Goal: Task Accomplishment & Management: Use online tool/utility

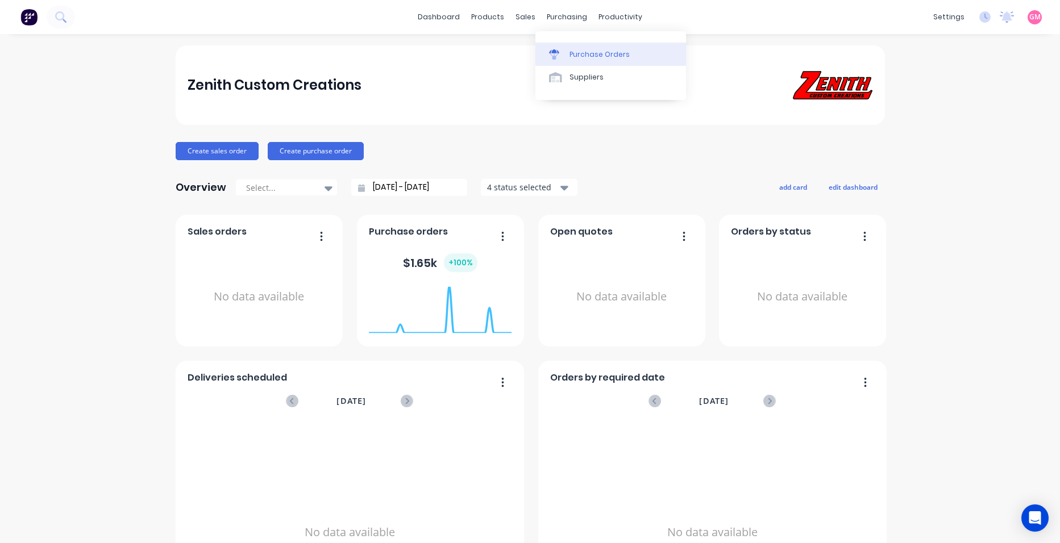
click at [580, 61] on link "Purchase Orders" at bounding box center [610, 54] width 151 height 23
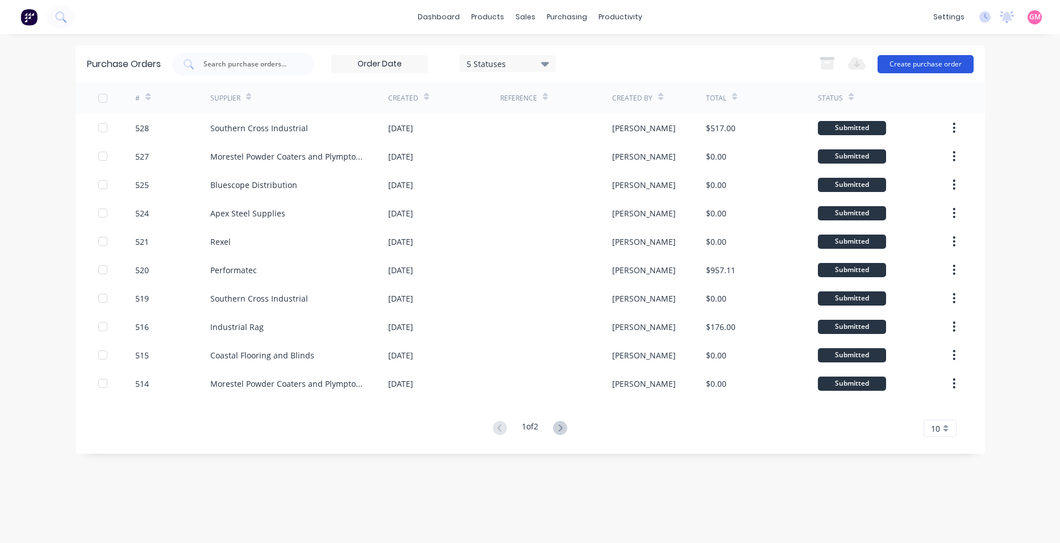
click at [900, 68] on button "Create purchase order" at bounding box center [925, 64] width 96 height 18
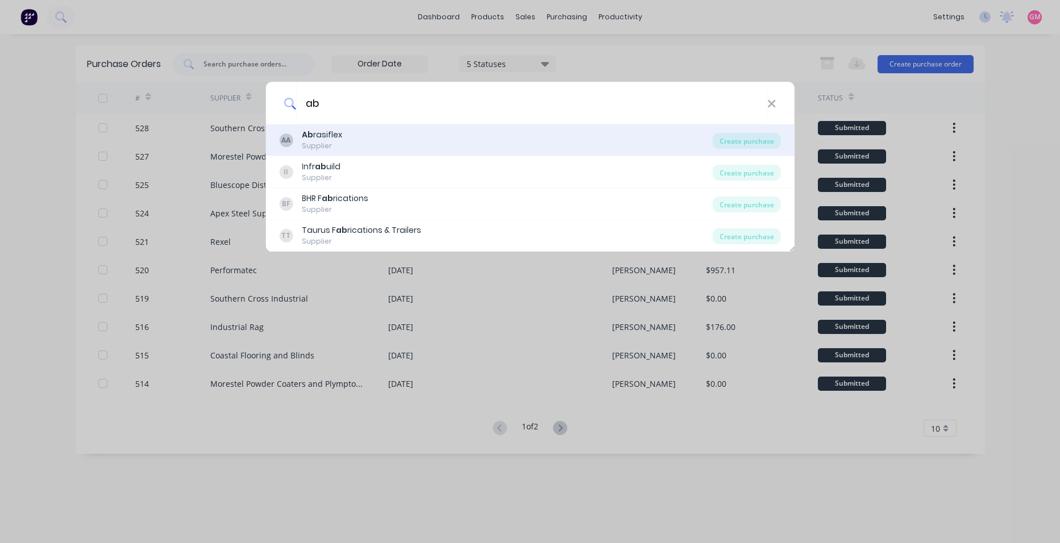
type input "ab"
click at [429, 150] on div "AA Ab rasiflex Supplier" at bounding box center [496, 140] width 434 height 22
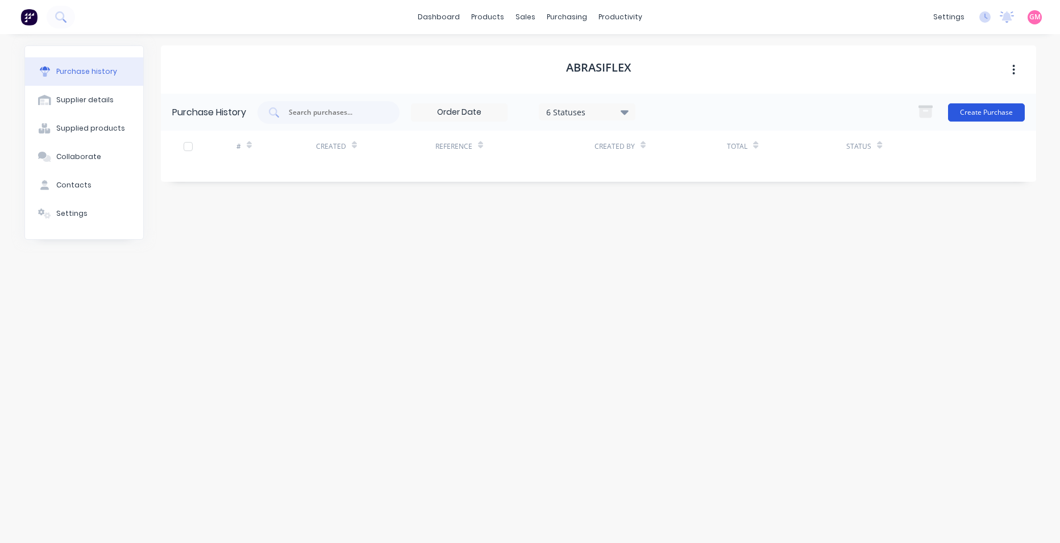
click at [957, 113] on button "Create Purchase" at bounding box center [986, 112] width 77 height 18
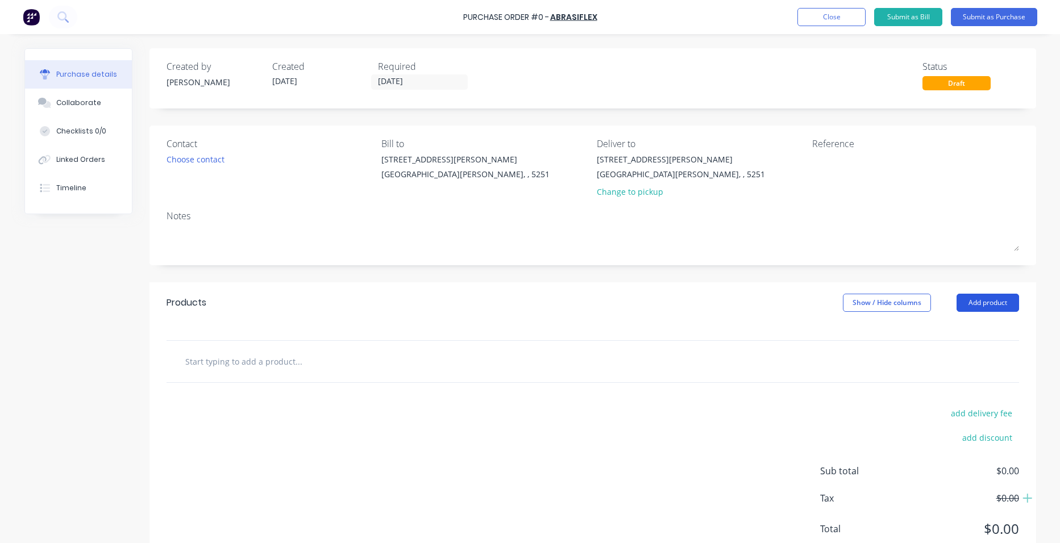
click at [970, 298] on button "Add product" at bounding box center [987, 303] width 63 height 18
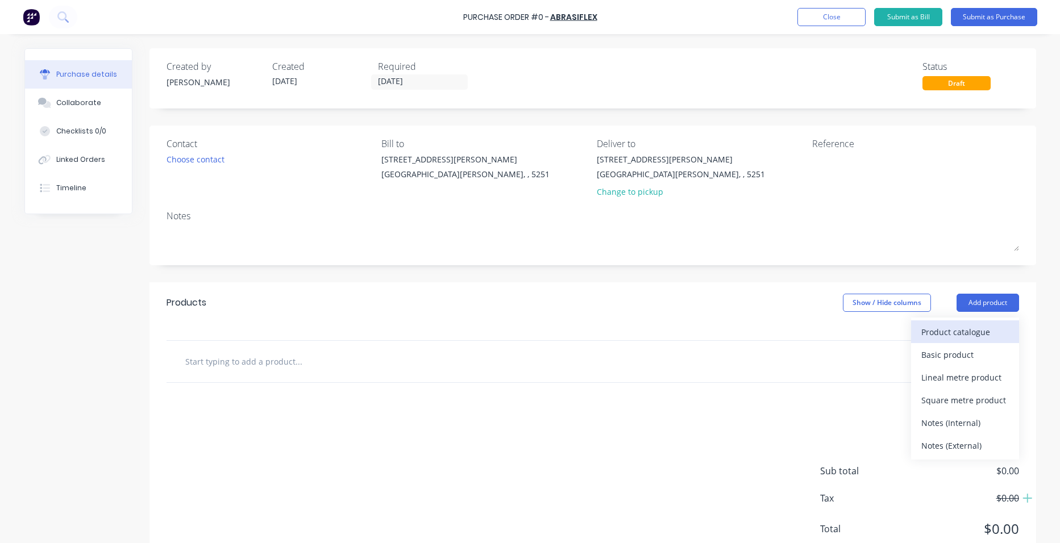
click at [934, 332] on div "Product catalogue" at bounding box center [965, 332] width 88 height 16
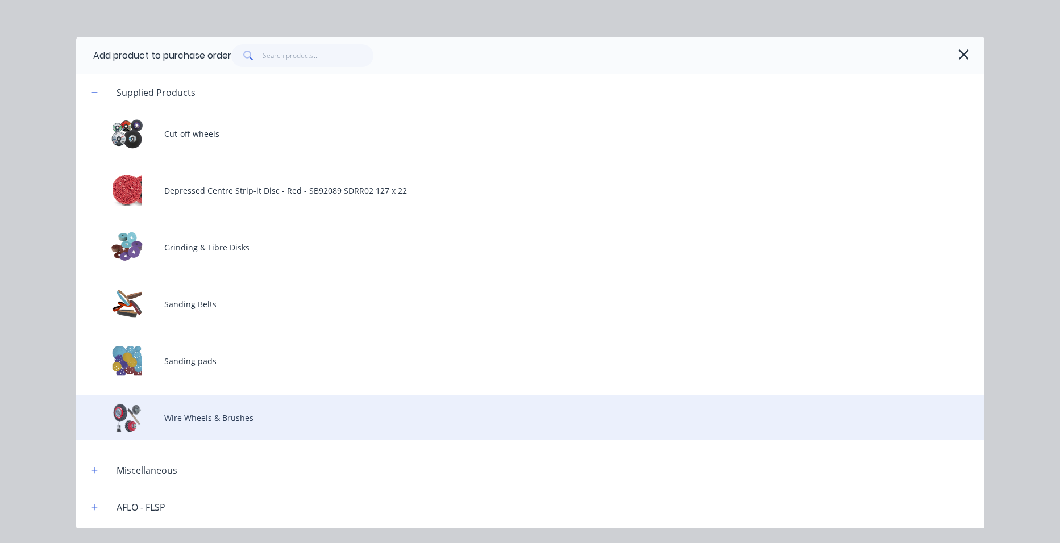
click at [184, 419] on div "Wire Wheels & Brushes" at bounding box center [530, 417] width 908 height 45
